Goal: Task Accomplishment & Management: Use online tool/utility

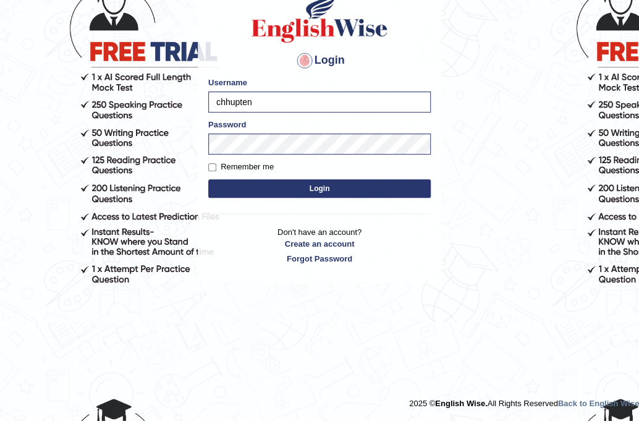
drag, startPoint x: 537, startPoint y: 235, endPoint x: 514, endPoint y: 227, distance: 24.2
click at [536, 235] on body "Login Please fix the following errors: Username chhupten Password Remember me L…" at bounding box center [319, 143] width 639 height 421
click at [387, 198] on form "Please fix the following errors: Username chhupten Password Remember me Login" at bounding box center [319, 139] width 222 height 124
click at [387, 188] on button "Login" at bounding box center [319, 188] width 222 height 19
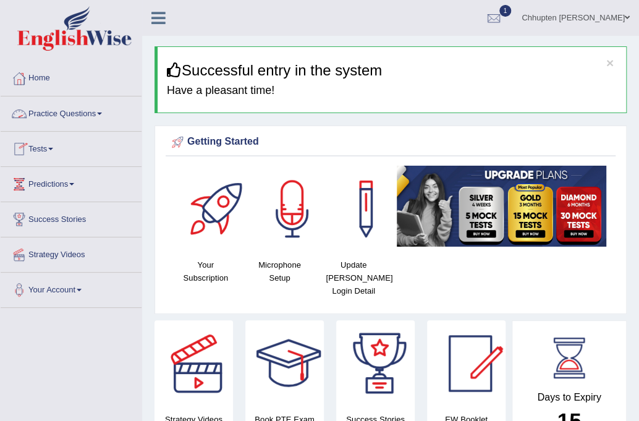
click at [58, 137] on link "Tests" at bounding box center [71, 147] width 141 height 31
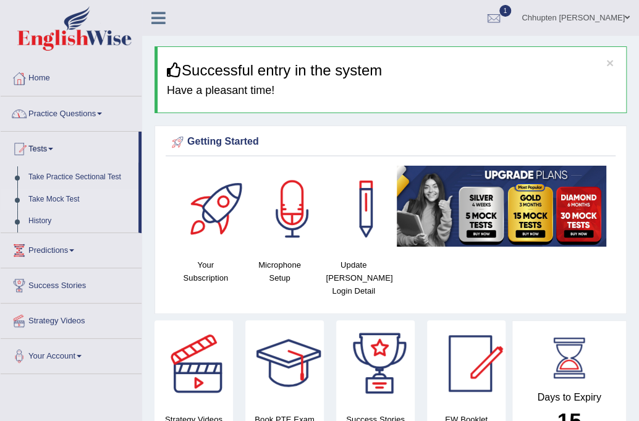
click at [57, 195] on link "Take Mock Test" at bounding box center [81, 199] width 116 height 22
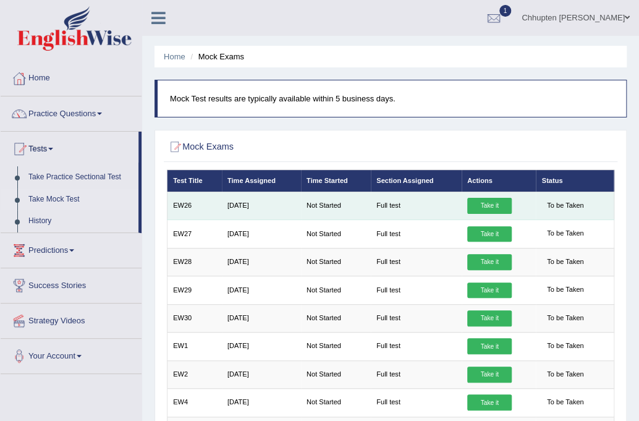
click at [508, 198] on link "Take it" at bounding box center [489, 206] width 44 height 16
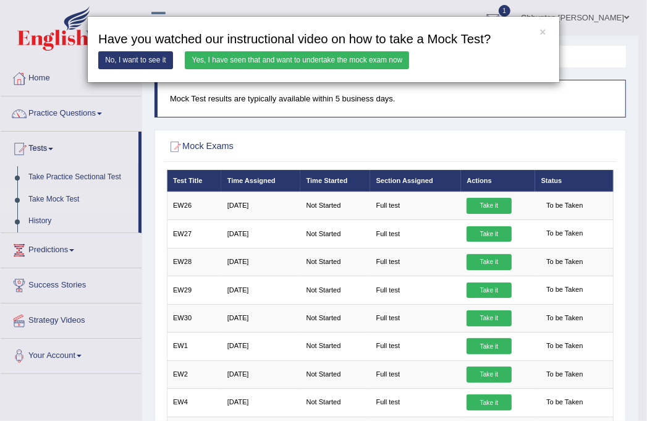
click at [255, 61] on link "Yes, I have seen that and want to undertake the mock exam now" at bounding box center [297, 60] width 224 height 18
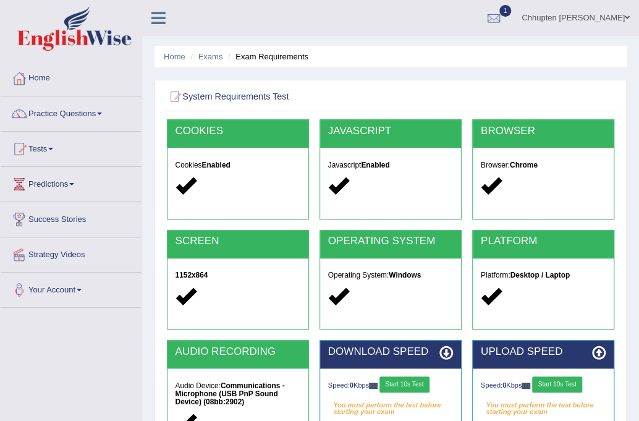
scroll to position [206, 0]
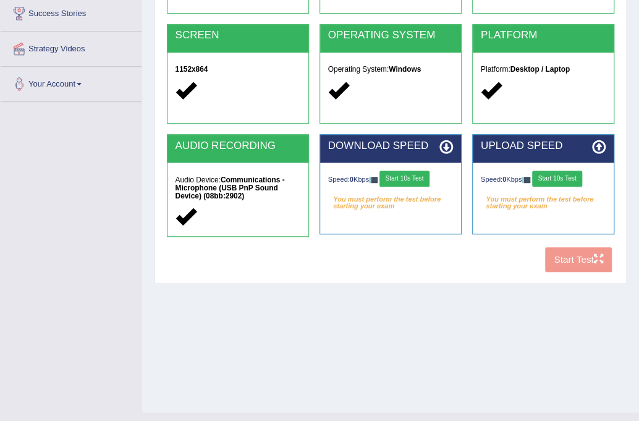
click at [410, 178] on button "Start 10s Test" at bounding box center [404, 179] width 50 height 16
click at [410, 177] on button "Start 10s Test" at bounding box center [415, 179] width 50 height 16
click at [574, 264] on div "COOKIES Cookies Enabled JAVASCRIPT Javascript Enabled BROWSER Browser: Chrome S…" at bounding box center [390, 96] width 453 height 364
click at [570, 175] on button "Start 10s Test" at bounding box center [557, 179] width 50 height 16
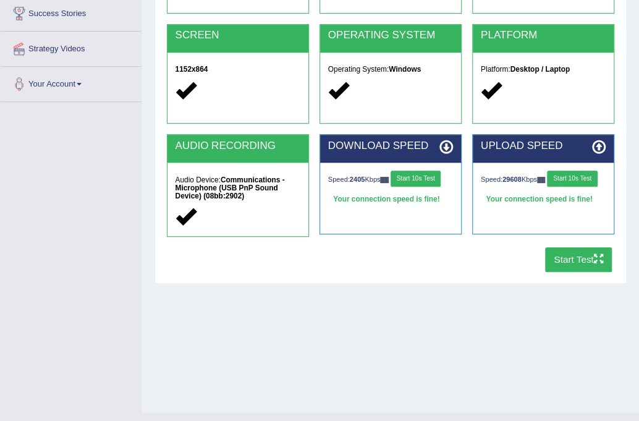
click at [578, 266] on button "Start Test" at bounding box center [578, 259] width 67 height 24
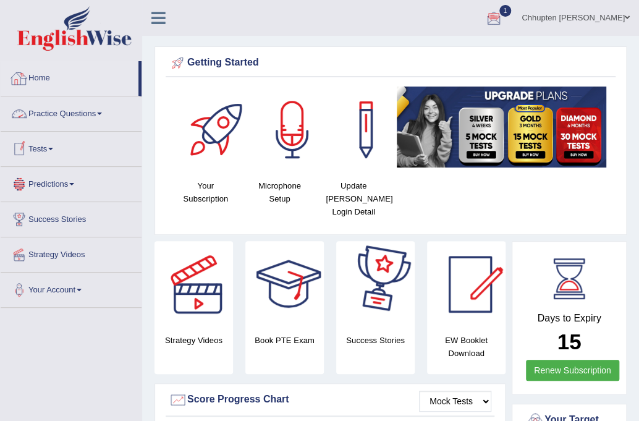
click at [50, 152] on link "Tests" at bounding box center [71, 147] width 141 height 31
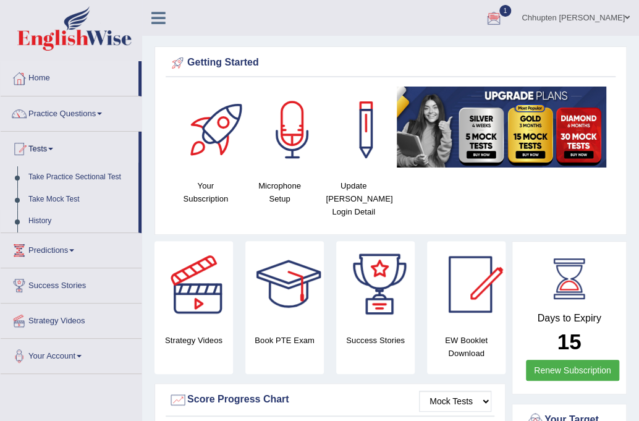
click at [36, 220] on link "History" at bounding box center [81, 221] width 116 height 22
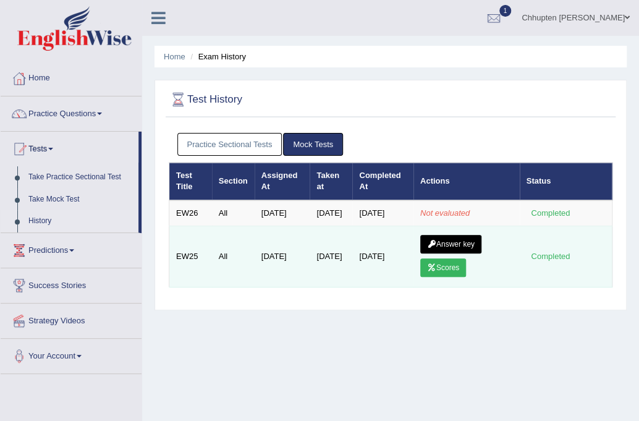
click at [402, 269] on td "[DATE]" at bounding box center [382, 256] width 61 height 61
click at [441, 272] on link "Scores" at bounding box center [443, 267] width 46 height 19
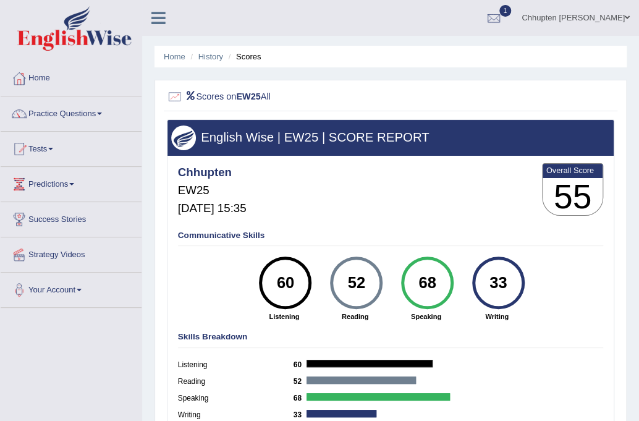
scroll to position [206, 0]
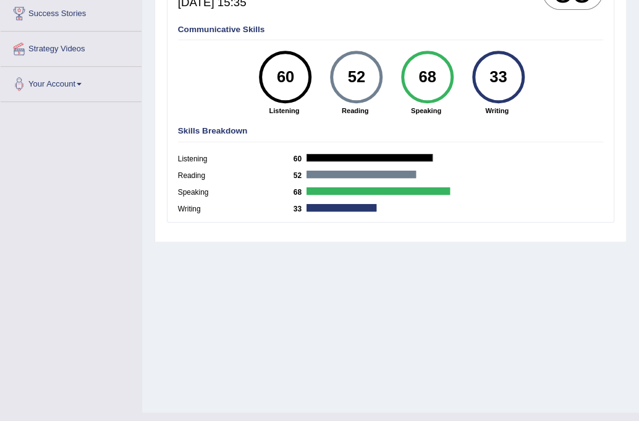
click at [411, 173] on div at bounding box center [360, 174] width 109 height 7
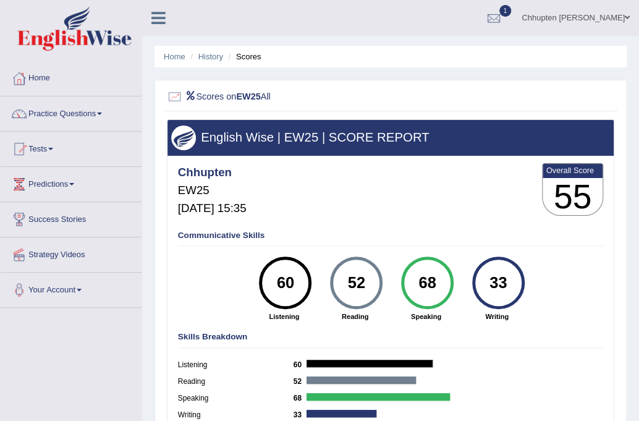
click at [420, 165] on div "Chhupten EW25 [DATE] 15:35 Overall Score 55" at bounding box center [390, 192] width 431 height 62
click at [306, 144] on div "English Wise | EW25 | SCORE REPORT" at bounding box center [390, 137] width 447 height 35
click at [326, 146] on div "English Wise | EW25 | SCORE REPORT" at bounding box center [390, 137] width 447 height 35
click at [368, 129] on div "English Wise | EW25 | SCORE REPORT" at bounding box center [390, 137] width 447 height 35
click at [290, 270] on div "60" at bounding box center [285, 283] width 38 height 44
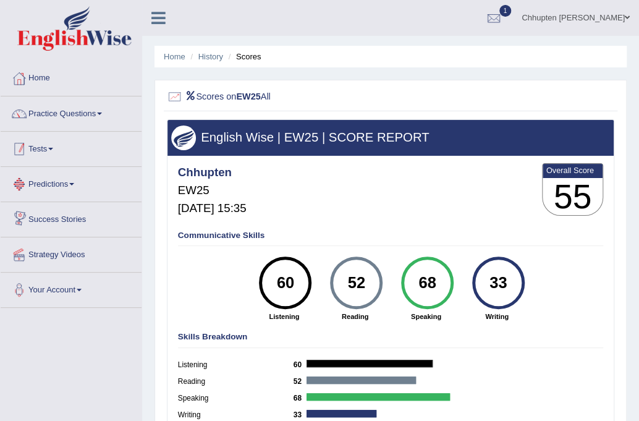
click at [50, 141] on link "Tests" at bounding box center [71, 147] width 141 height 31
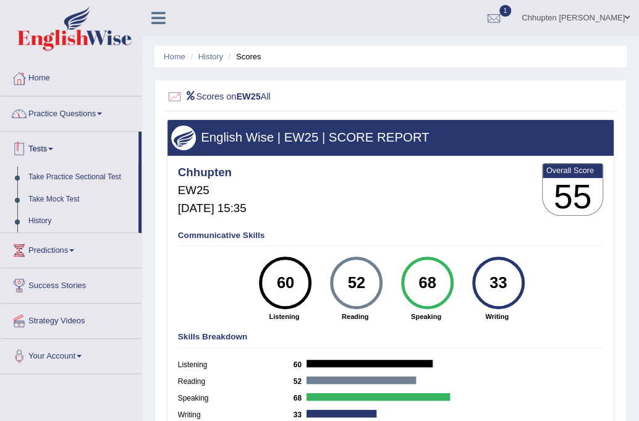
click at [84, 116] on link "Practice Questions" at bounding box center [71, 111] width 141 height 31
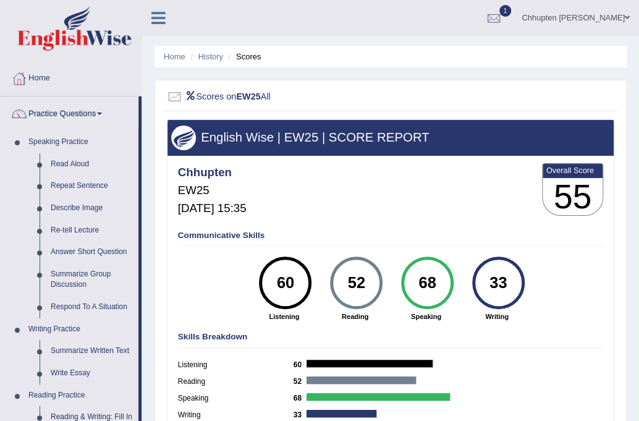
scroll to position [206, 0]
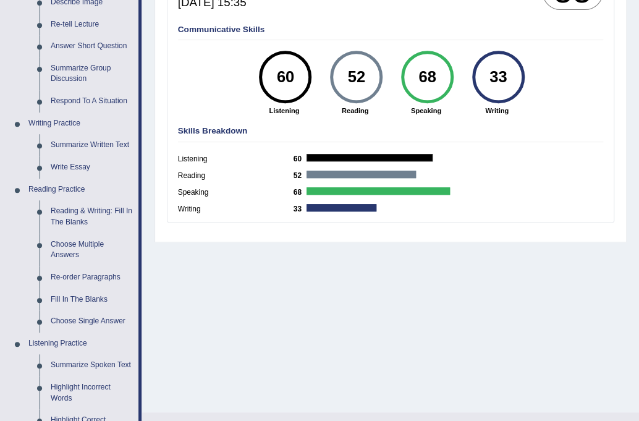
drag, startPoint x: 349, startPoint y: 98, endPoint x: 484, endPoint y: 124, distance: 137.8
drag, startPoint x: 484, startPoint y: 124, endPoint x: 534, endPoint y: 116, distance: 50.7
click at [534, 116] on div "Communicative Skills 60 Listening 52 Reading 68 Speaking 33 Writing" at bounding box center [390, 69] width 431 height 99
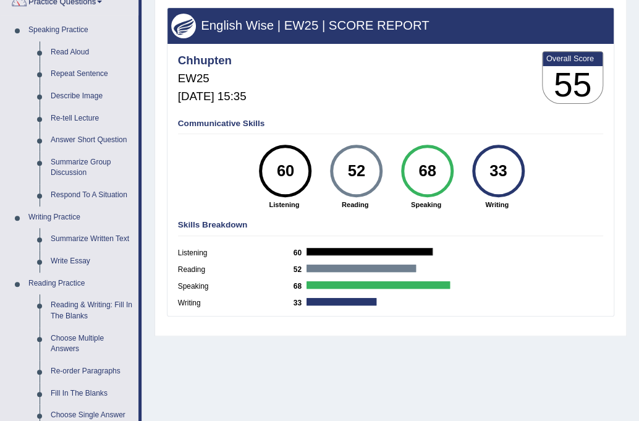
scroll to position [0, 0]
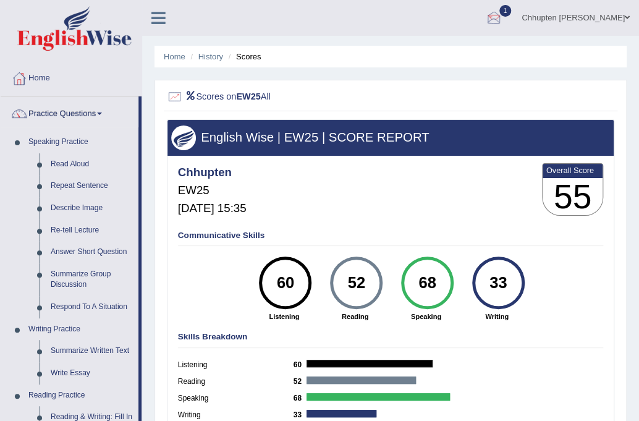
click at [625, 9] on link "Chhupten Dong Tamang" at bounding box center [575, 16] width 127 height 32
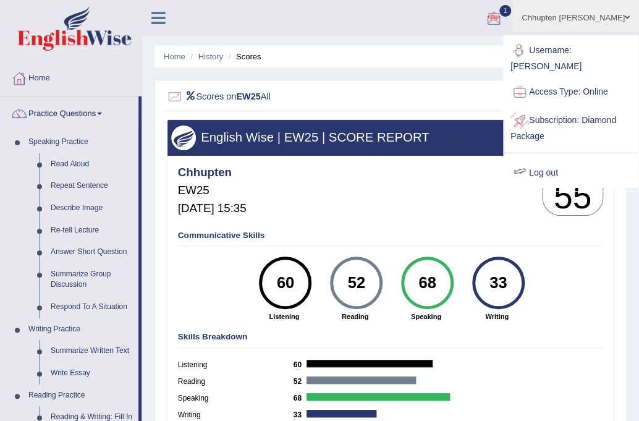
click at [555, 159] on link "Log out" at bounding box center [570, 173] width 133 height 28
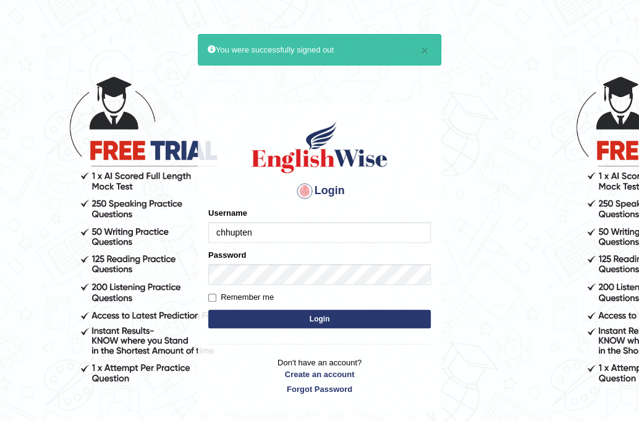
click at [504, 211] on body "× You were successfully signed out Login Please fix the following errors: Usern…" at bounding box center [319, 242] width 639 height 421
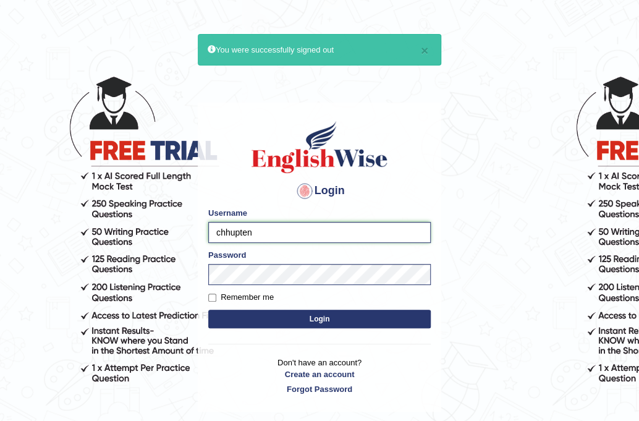
click at [417, 231] on input "chhupten" at bounding box center [319, 232] width 222 height 21
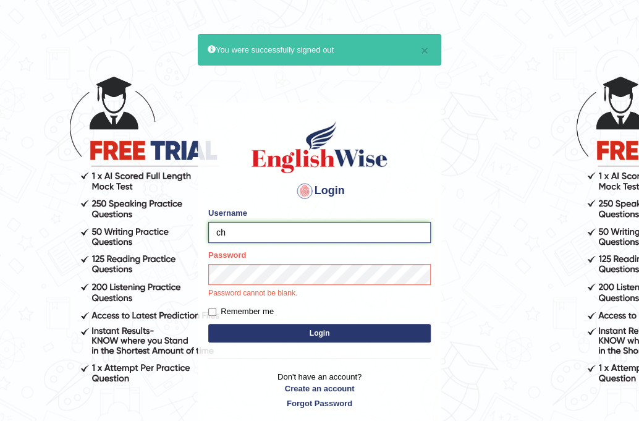
type input "c"
